Goal: Information Seeking & Learning: Learn about a topic

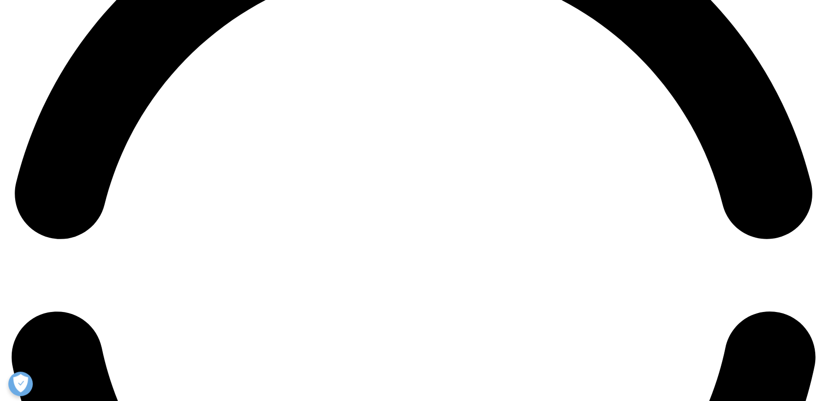
scroll to position [1849, 0]
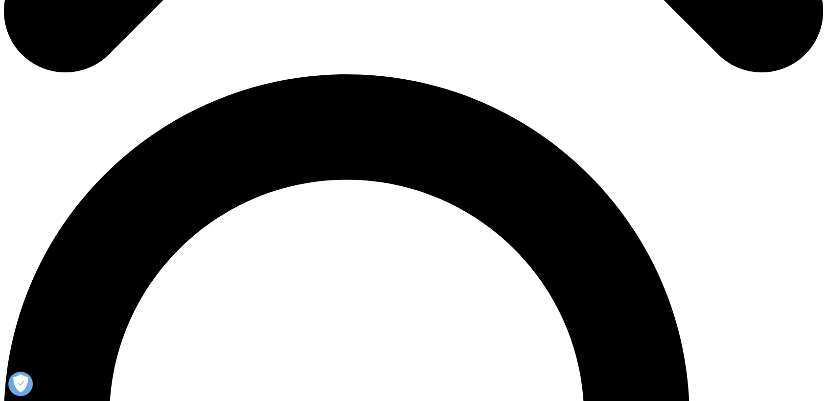
scroll to position [924, 0]
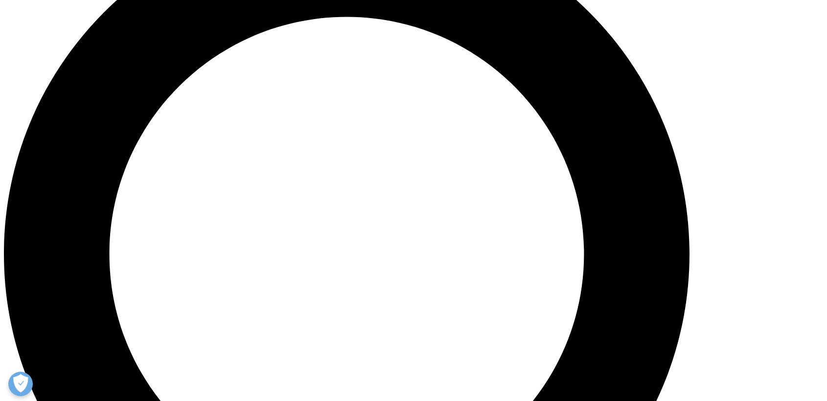
drag, startPoint x: 224, startPoint y: 200, endPoint x: 346, endPoint y: 238, distance: 127.4
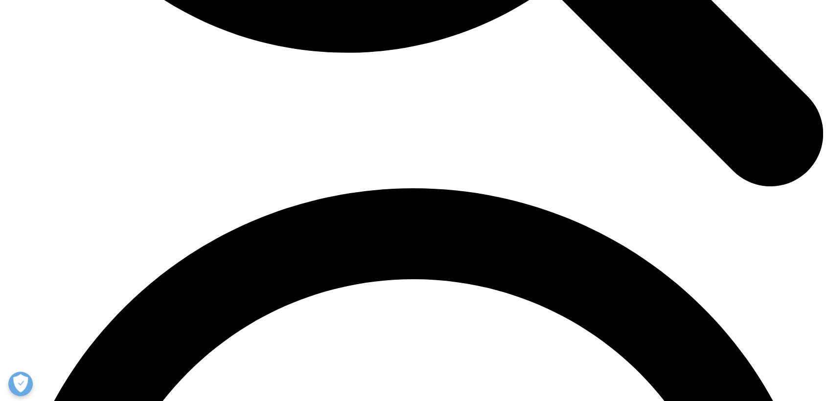
scroll to position [1577, 0]
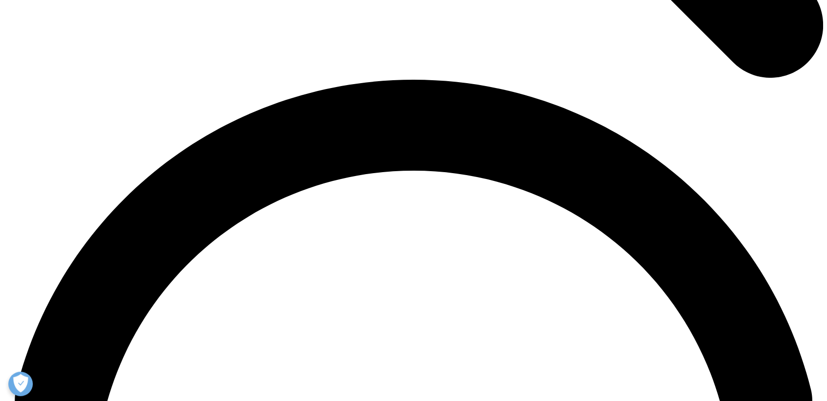
drag, startPoint x: 223, startPoint y: 228, endPoint x: 290, endPoint y: 257, distance: 73.7
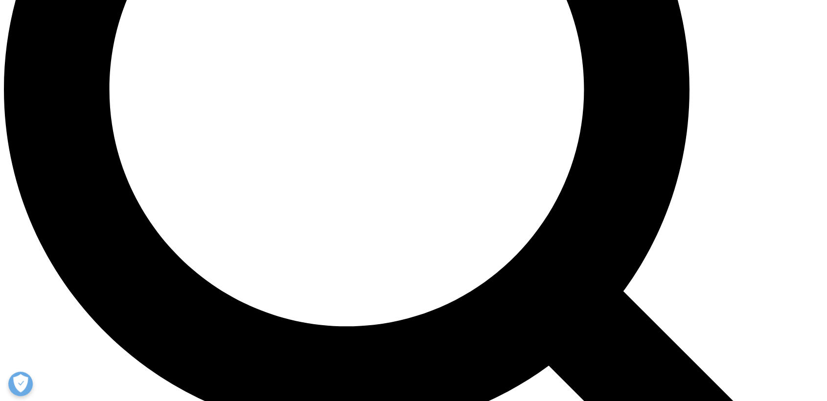
scroll to position [1088, 0]
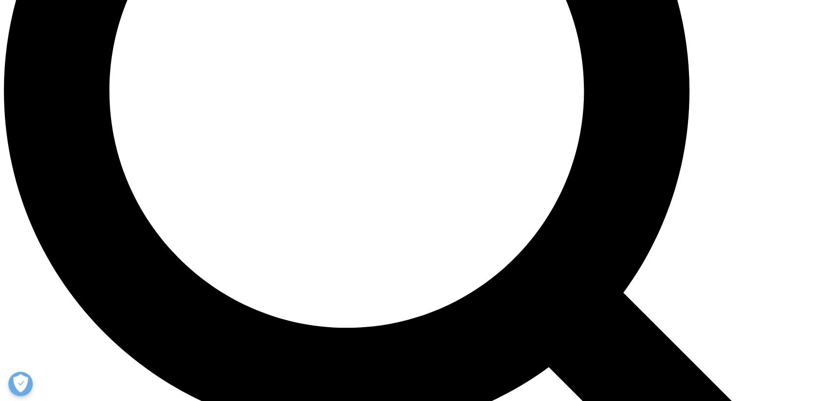
drag, startPoint x: 223, startPoint y: 88, endPoint x: 556, endPoint y: 104, distance: 333.2
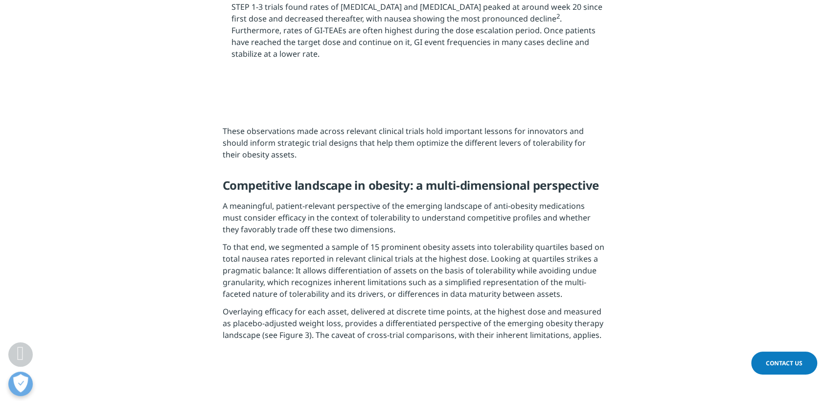
drag, startPoint x: 232, startPoint y: 130, endPoint x: 557, endPoint y: 168, distance: 327.7
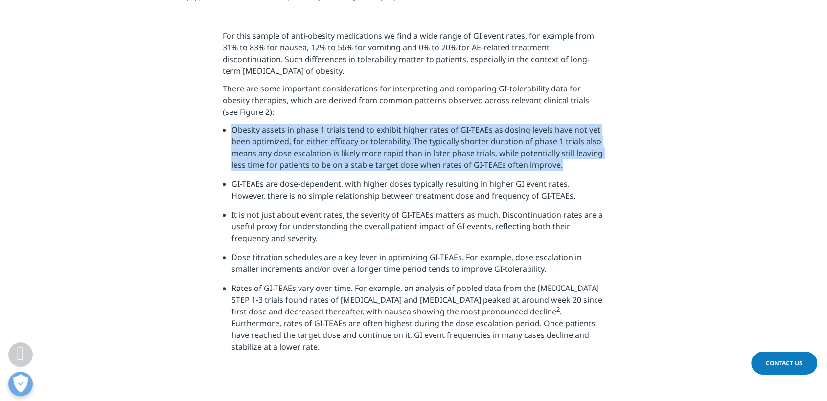
click at [557, 168] on span "Obesity assets in phase 1 trials tend to exhibit higher rates of GI-TEAEs as do…" at bounding box center [417, 147] width 371 height 46
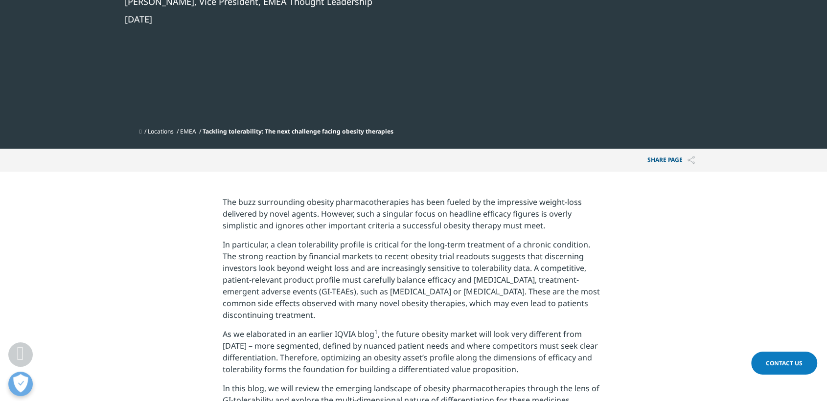
scroll to position [380, 0]
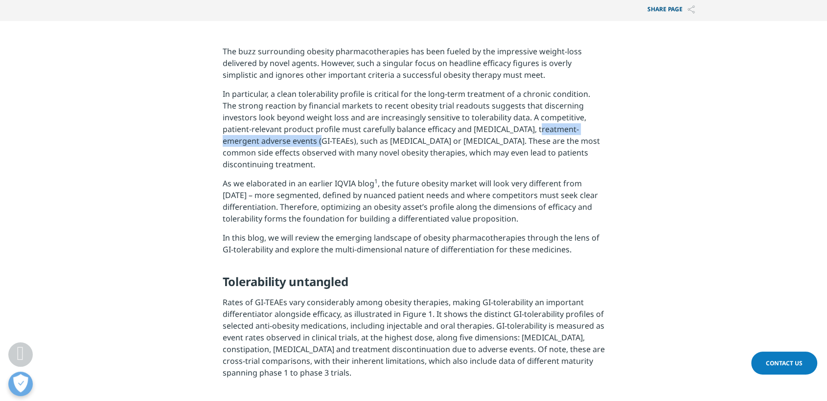
drag, startPoint x: 502, startPoint y: 130, endPoint x: 277, endPoint y: 140, distance: 225.4
click at [277, 140] on p "In particular, a clean tolerability profile is critical for the long-term treat…" at bounding box center [414, 133] width 382 height 90
click at [799, 160] on section "The buzz surrounding obesity pharmacotherapies has been fueled by the impressiv…" at bounding box center [413, 216] width 827 height 390
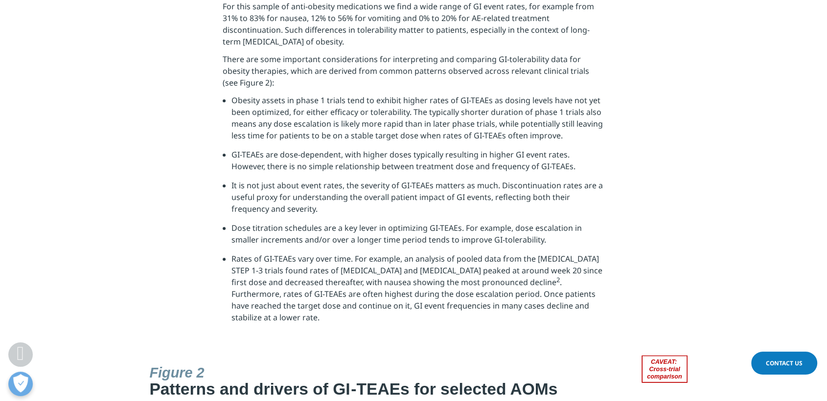
scroll to position [1142, 0]
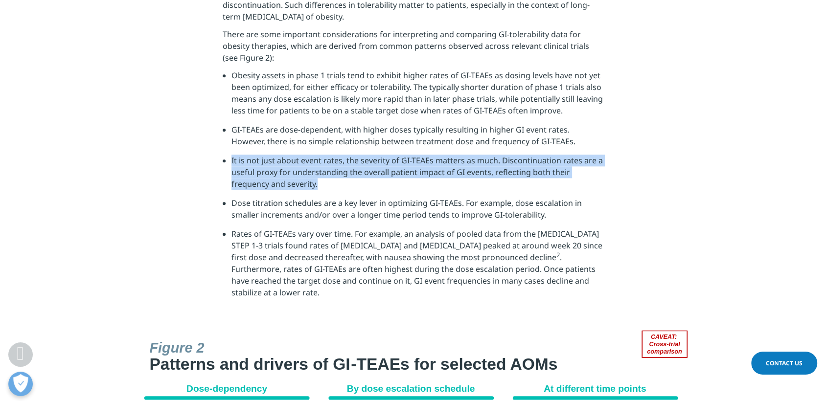
drag, startPoint x: 231, startPoint y: 162, endPoint x: 278, endPoint y: 187, distance: 53.0
click at [278, 187] on li "It is not just about event rates, the severity of GI-TEAEs matters as much. Dis…" at bounding box center [418, 176] width 373 height 43
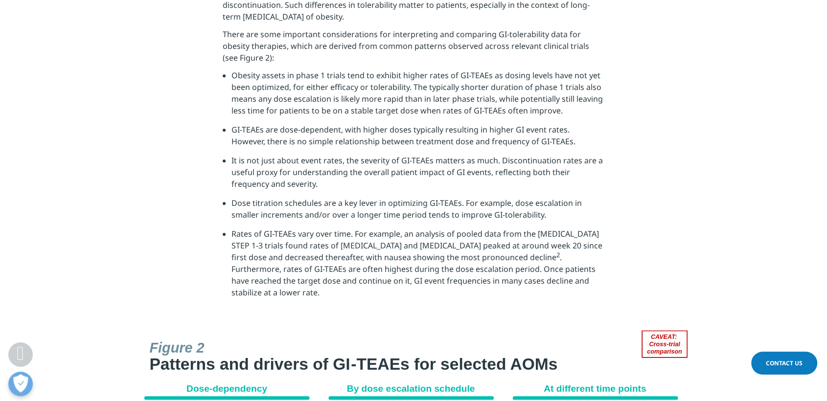
click at [232, 214] on span "Dose titration schedules are a key lever in optimizing GI-TEAEs. For example, d…" at bounding box center [407, 209] width 350 height 23
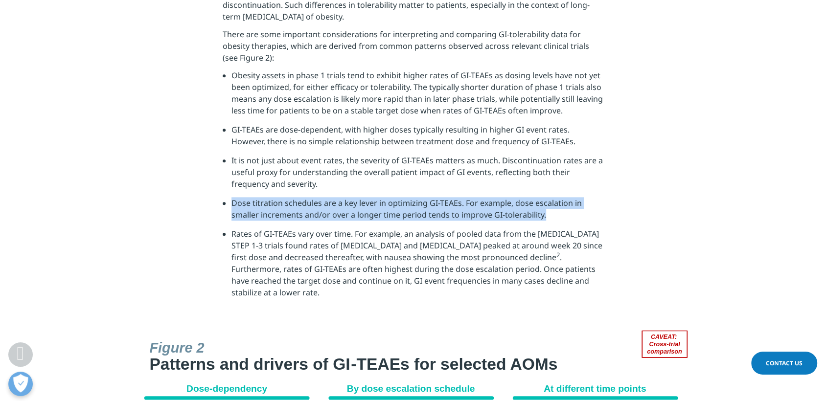
drag, startPoint x: 232, startPoint y: 204, endPoint x: 544, endPoint y: 216, distance: 312.0
click at [544, 216] on li "Dose titration schedules are a key lever in optimizing GI-TEAEs. For example, d…" at bounding box center [418, 212] width 373 height 31
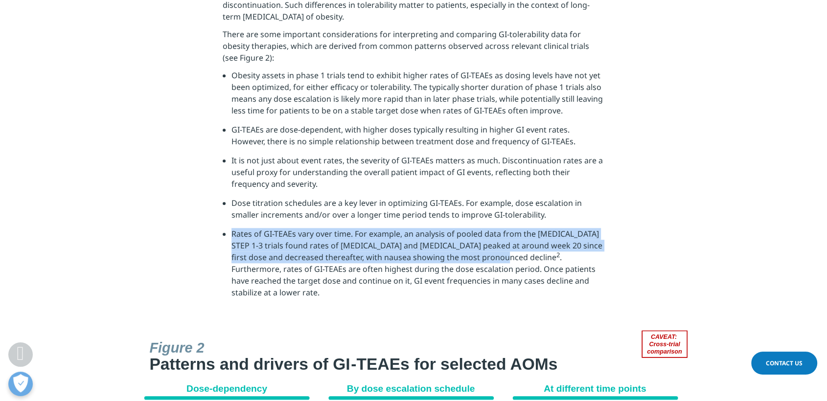
drag, startPoint x: 231, startPoint y: 235, endPoint x: 498, endPoint y: 260, distance: 267.9
click at [498, 260] on ul "Obesity assets in phase 1 trials tend to exhibit higher rates of GI-TEAEs as do…" at bounding box center [414, 188] width 382 height 236
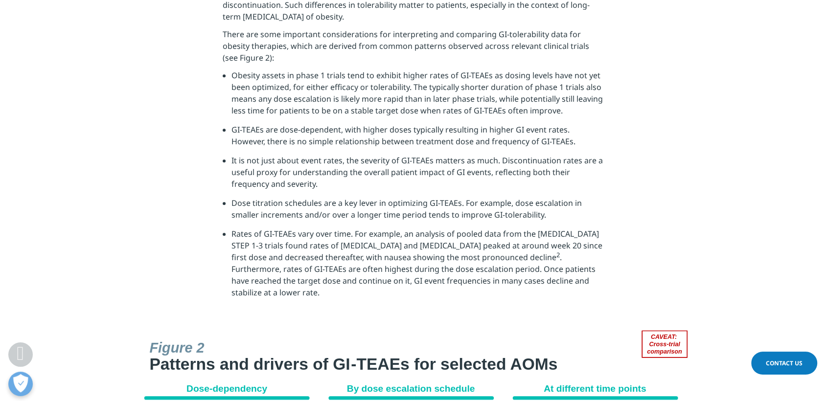
click at [478, 293] on li "Rates of GI-TEAEs vary over time. For example, an analysis of pooled data from …" at bounding box center [418, 267] width 373 height 78
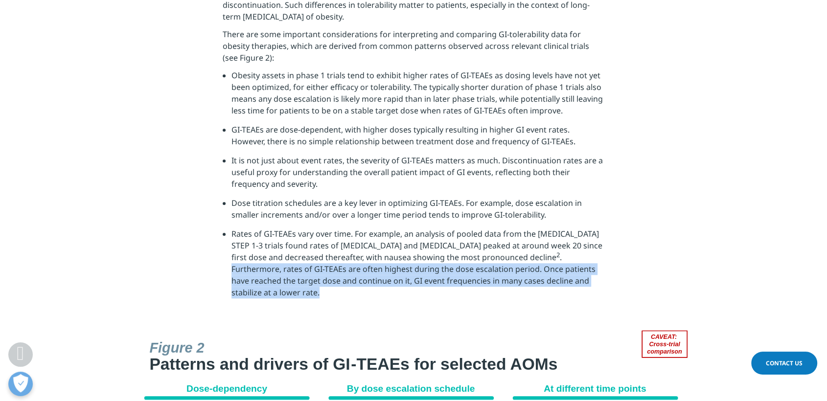
drag, startPoint x: 506, startPoint y: 259, endPoint x: 583, endPoint y: 281, distance: 80.3
click at [583, 281] on li "Rates of GI-TEAEs vary over time. For example, an analysis of pooled data from …" at bounding box center [418, 267] width 373 height 78
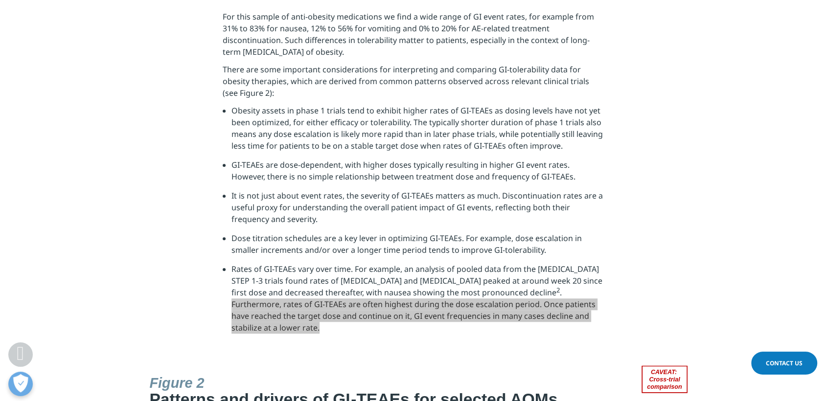
scroll to position [1088, 0]
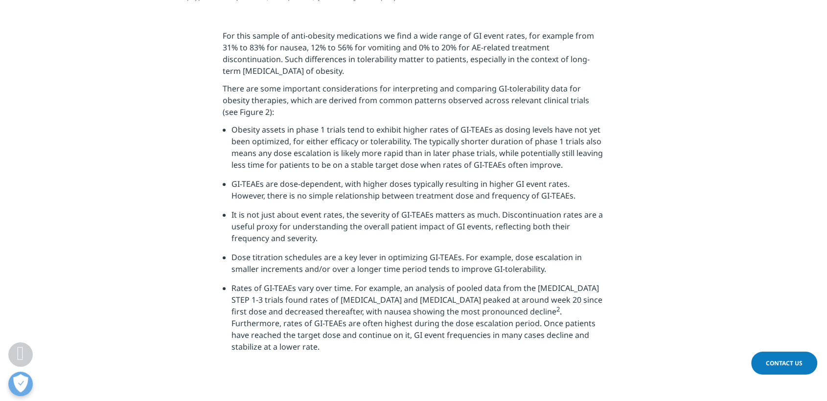
click at [630, 231] on section "For this sample of anti-obesity medications we find a wide range of GI event ra…" at bounding box center [413, 194] width 827 height 379
